Goal: Information Seeking & Learning: Check status

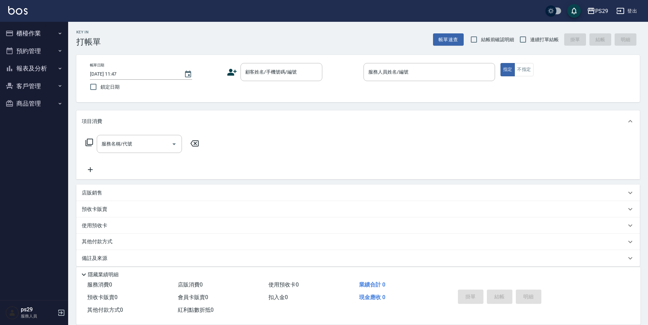
click at [13, 10] on img at bounding box center [17, 10] width 19 height 9
click at [59, 70] on icon "button" at bounding box center [59, 68] width 5 height 5
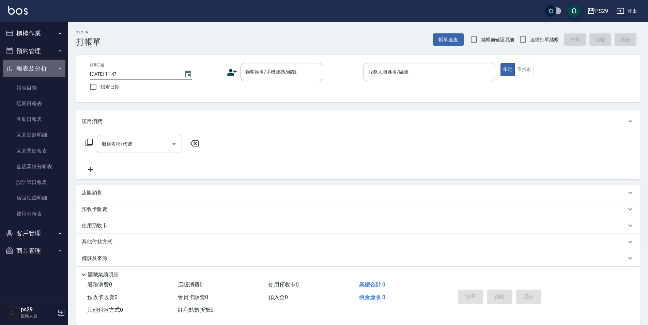
click at [59, 70] on icon "button" at bounding box center [59, 68] width 5 height 5
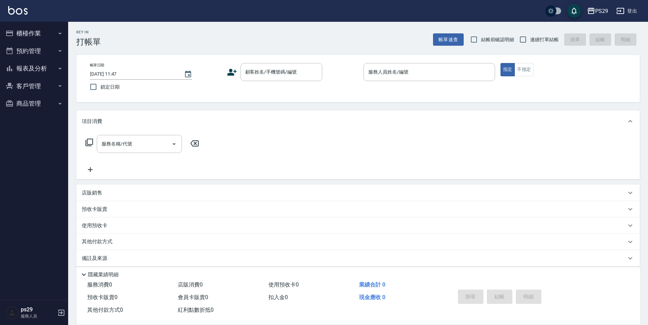
click at [59, 70] on icon "button" at bounding box center [59, 68] width 5 height 5
click at [44, 69] on button "報表及分析" at bounding box center [34, 69] width 63 height 18
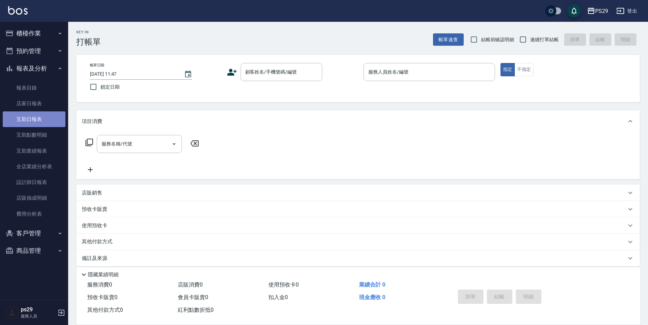
click at [41, 115] on link "互助日報表" at bounding box center [34, 119] width 63 height 16
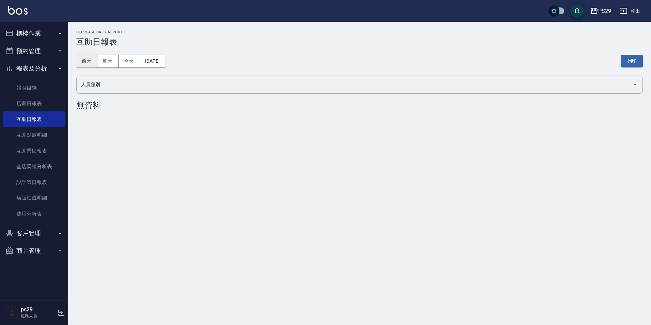
click at [94, 65] on button "前天" at bounding box center [86, 61] width 21 height 13
click at [105, 60] on button "昨天" at bounding box center [107, 61] width 21 height 13
click at [152, 58] on button "[DATE]" at bounding box center [152, 61] width 26 height 13
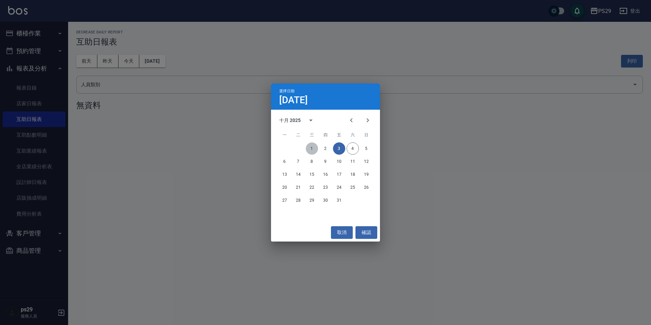
click at [316, 148] on button "1" at bounding box center [312, 148] width 12 height 12
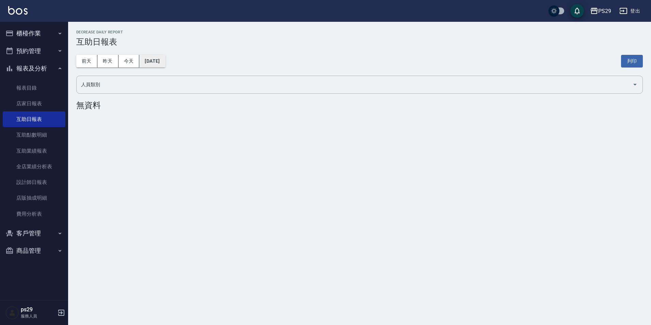
click at [145, 60] on button "[DATE]" at bounding box center [152, 61] width 26 height 13
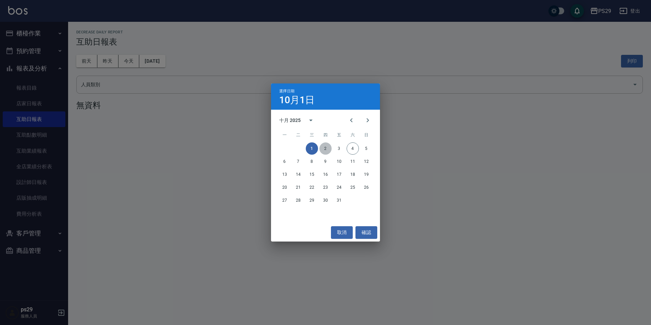
click at [327, 149] on button "2" at bounding box center [325, 148] width 12 height 12
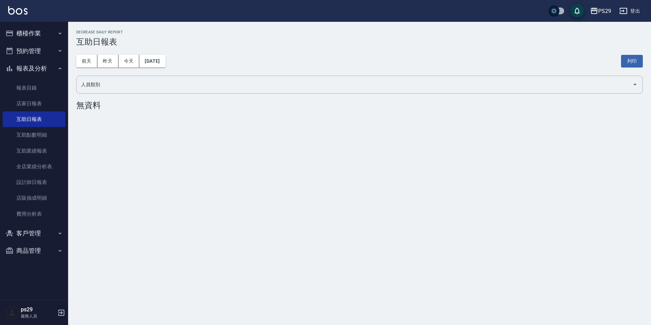
click at [382, 118] on div "PS29 [DATE] 互助日報表 列印時間： [DATE][PHONE_NUMBER]:07 Decrease Daily Report 互助日報表 [DA…" at bounding box center [359, 71] width 583 height 99
